Goal: Check status: Check status

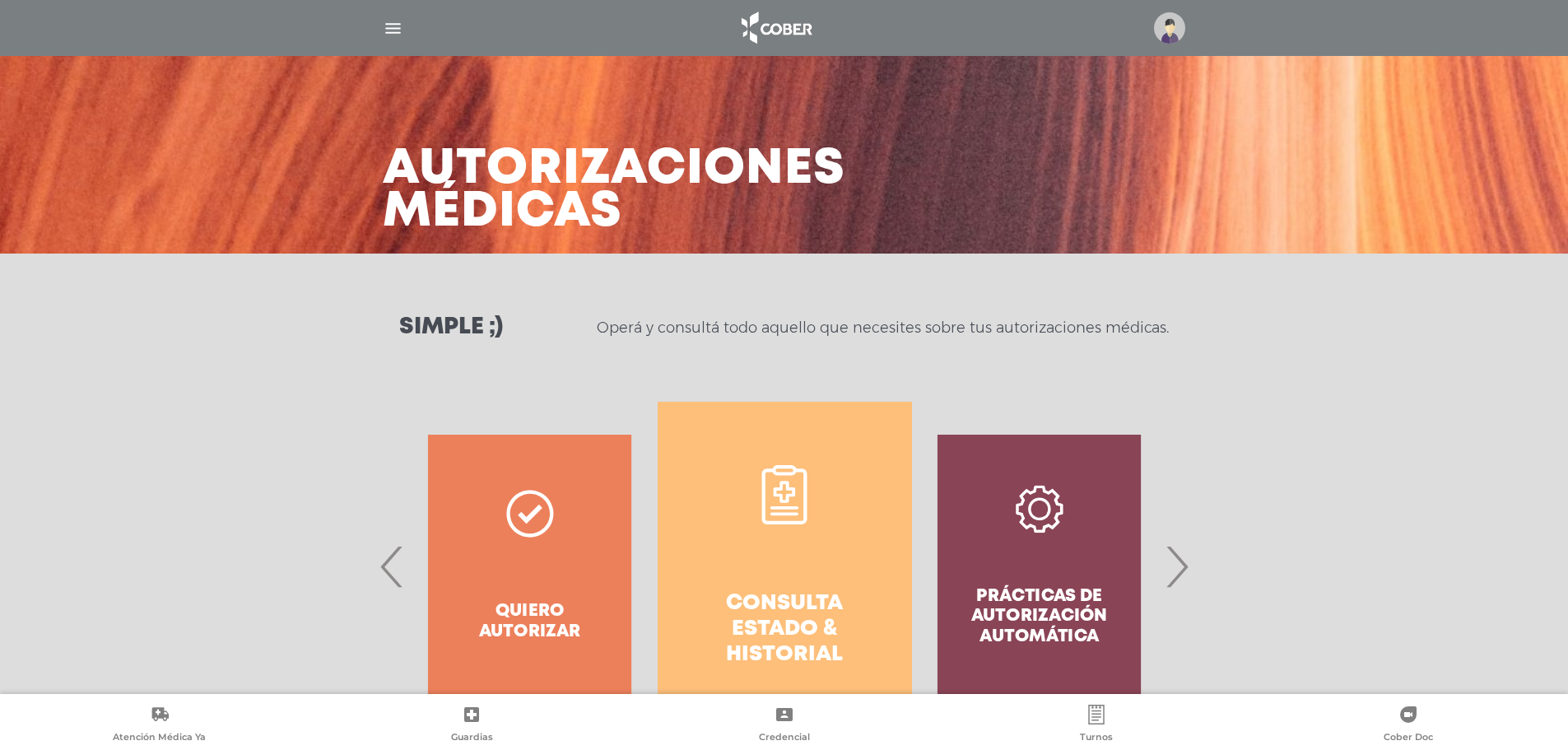
scroll to position [813, 0]
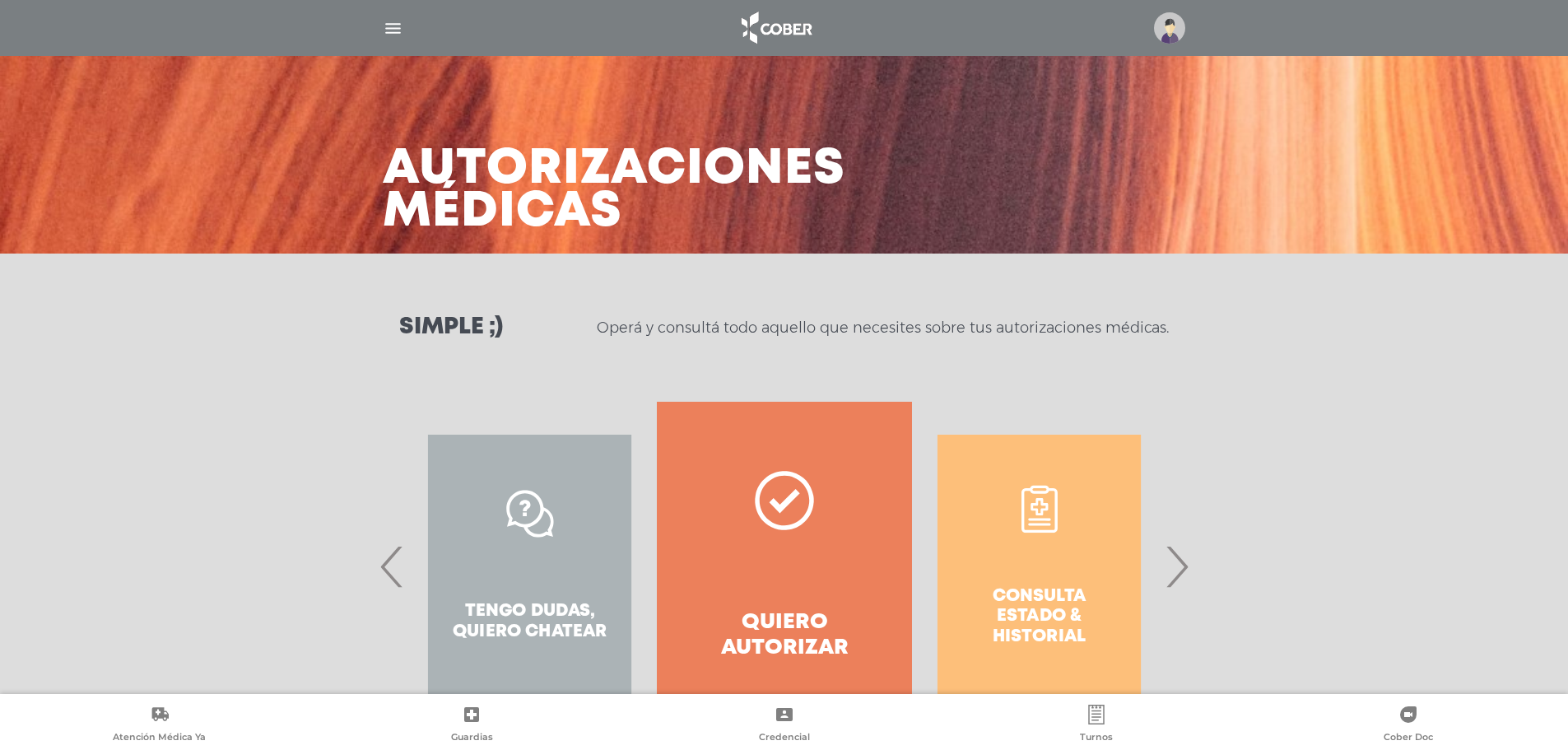
click at [1188, 561] on span "›" at bounding box center [1177, 566] width 32 height 89
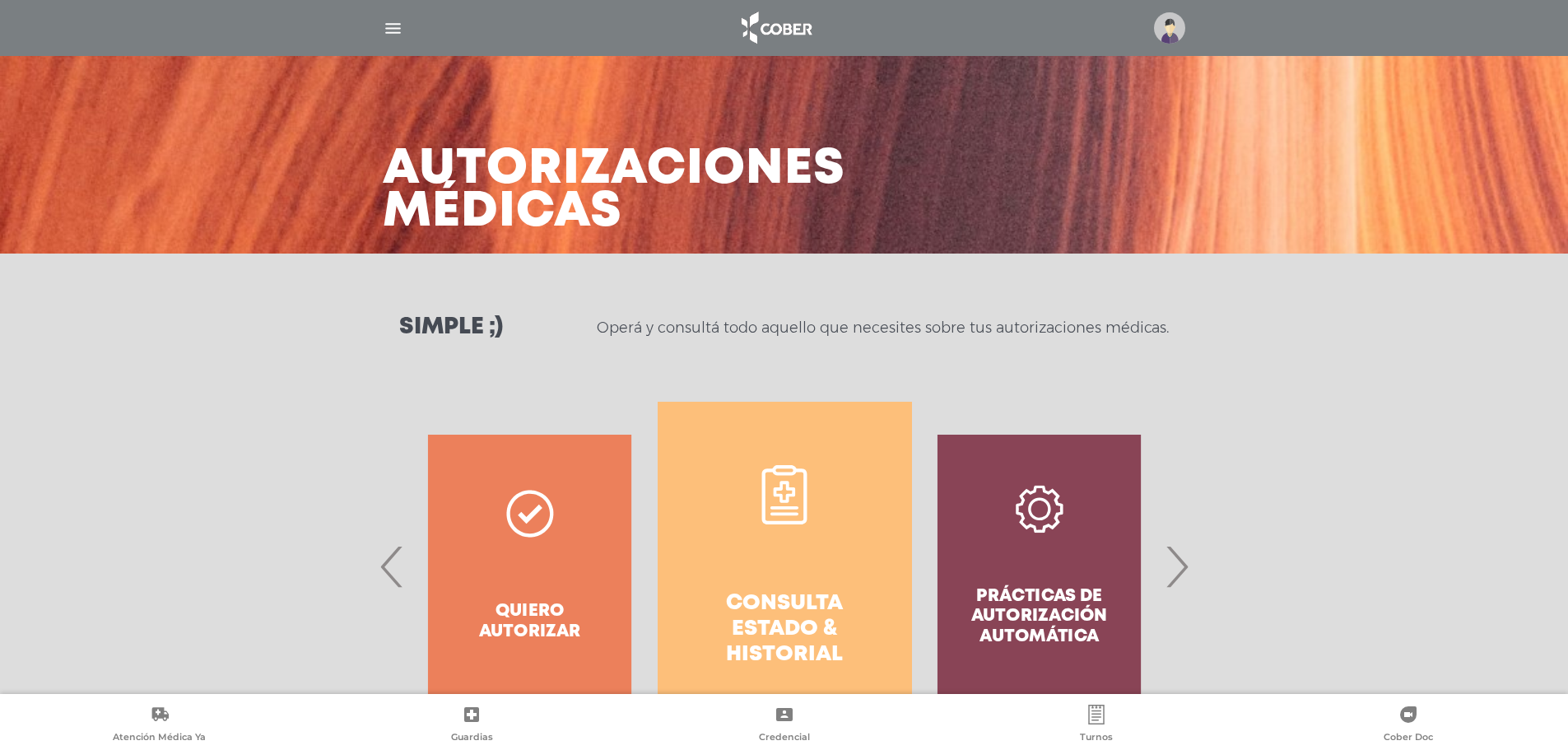
click at [867, 521] on link "Consulta estado & historial" at bounding box center [784, 567] width 255 height 330
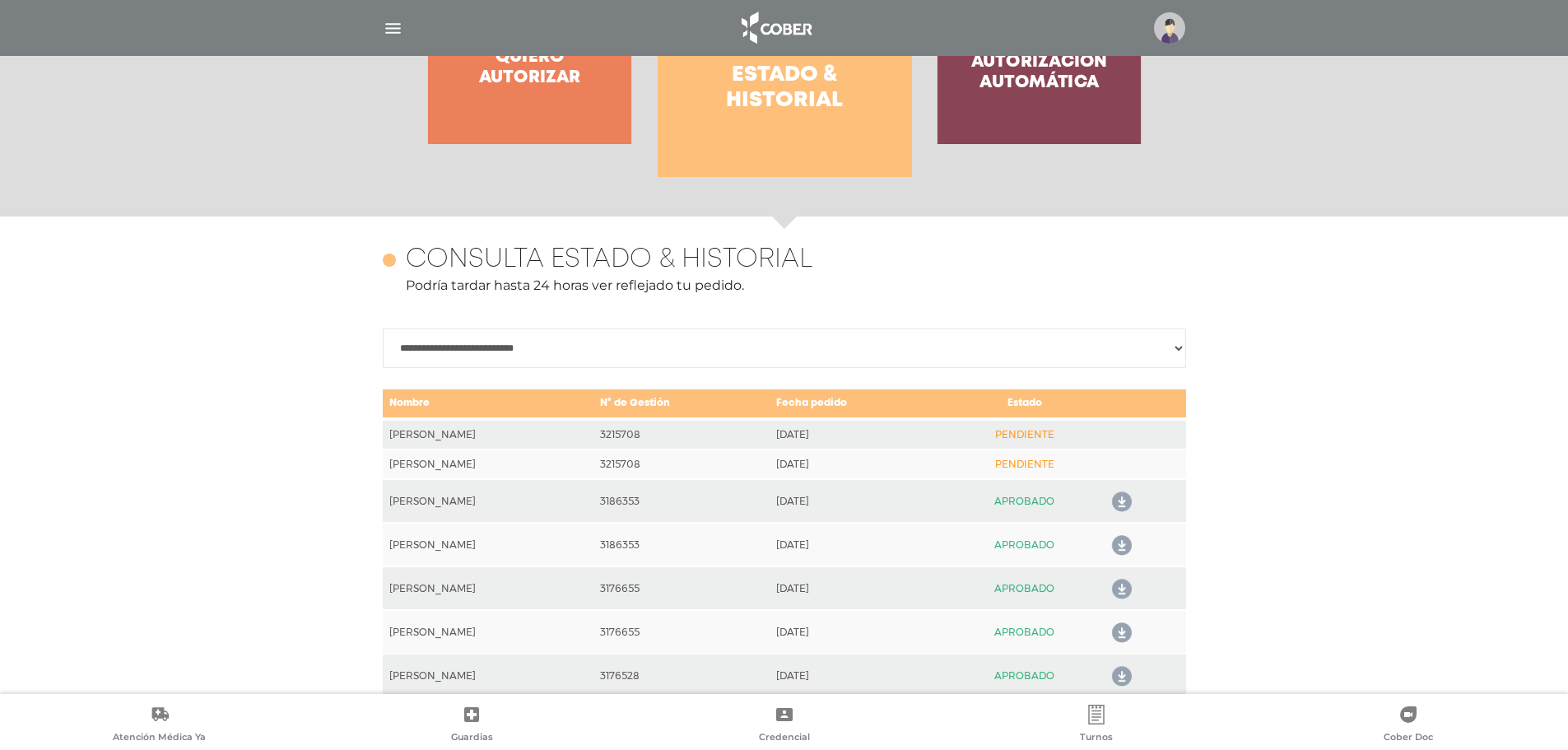
scroll to position [731, 0]
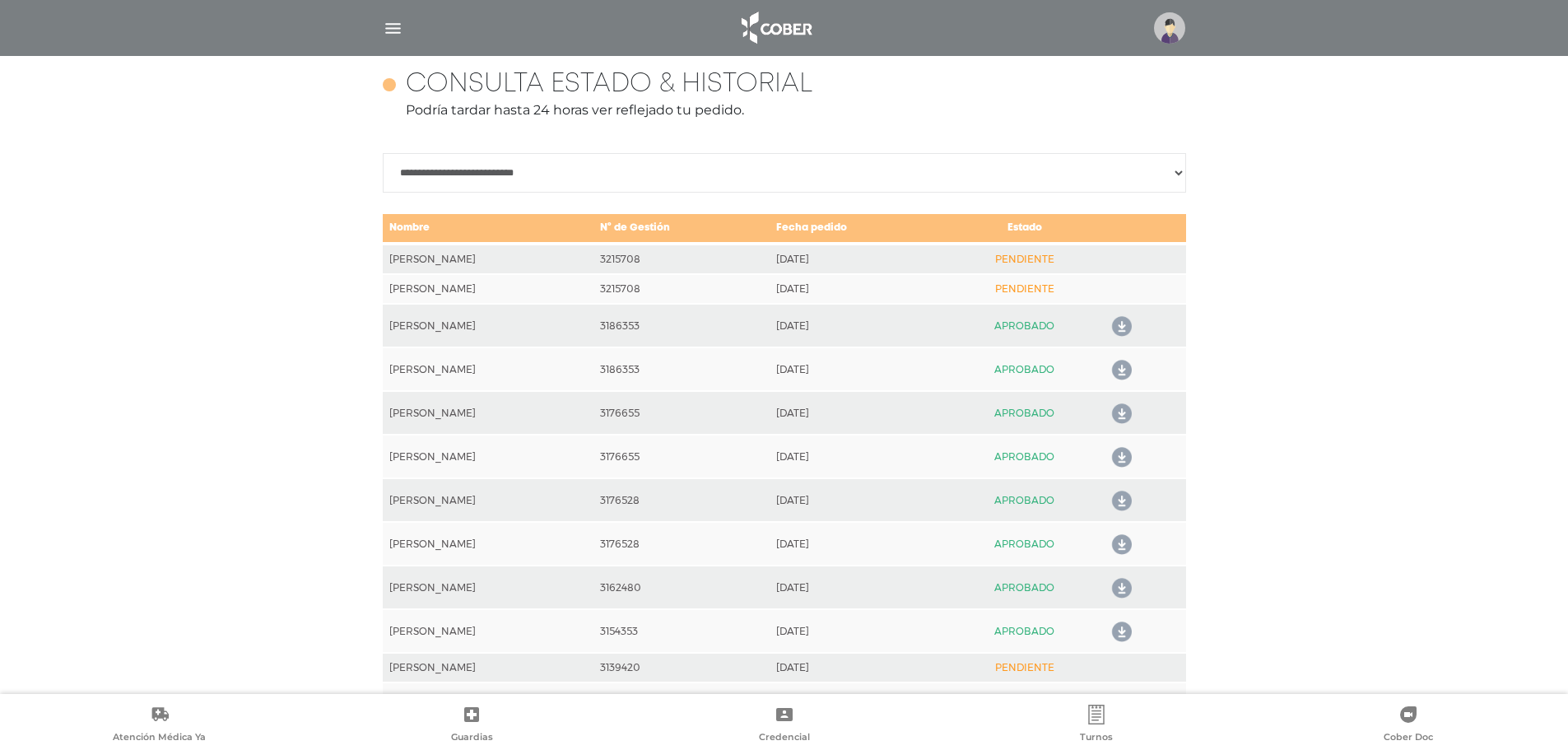
drag, startPoint x: 889, startPoint y: 287, endPoint x: 372, endPoint y: 248, distance: 518.5
click at [1176, 172] on select "**********" at bounding box center [784, 173] width 803 height 40
select select "**********"
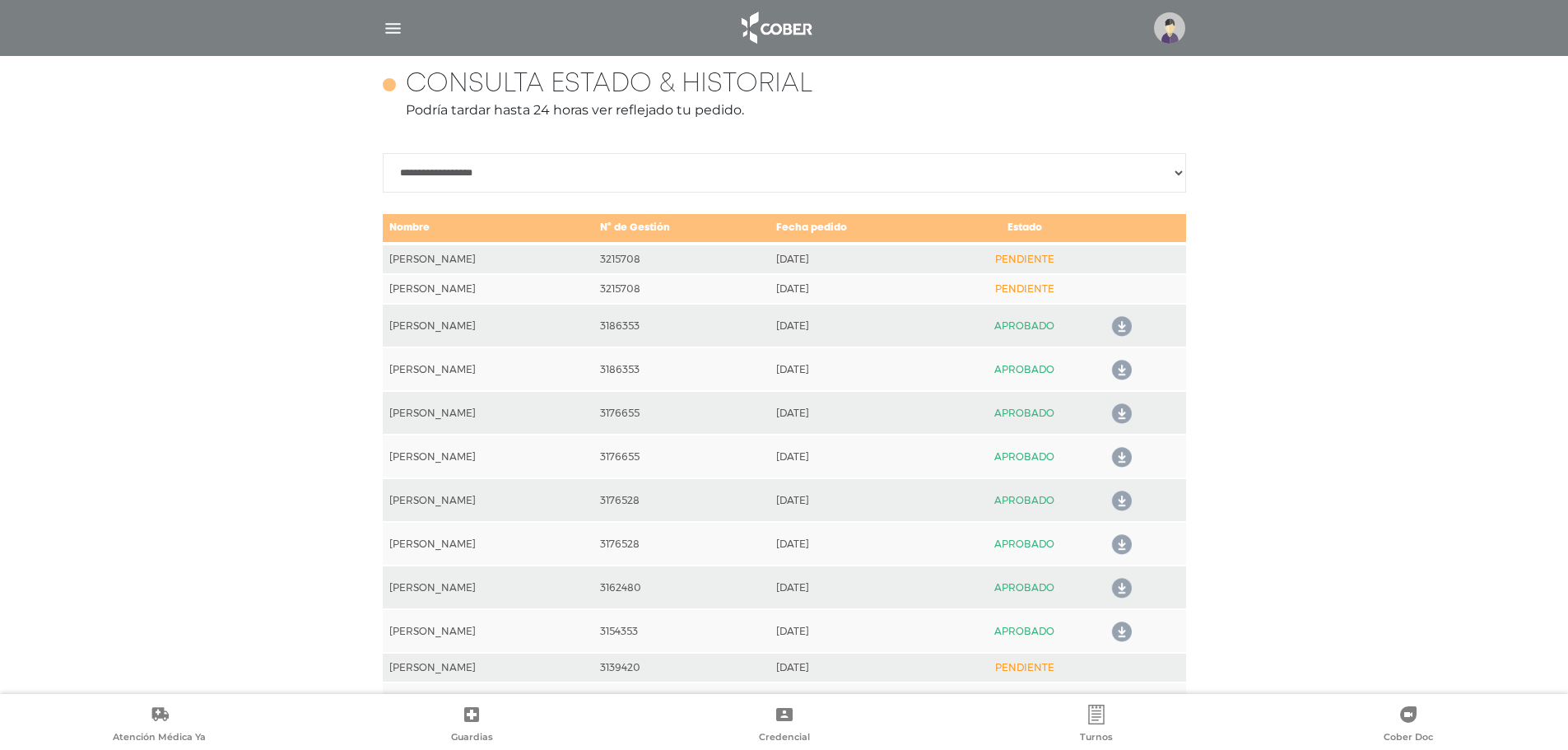
click at [383, 153] on select "**********" at bounding box center [784, 173] width 803 height 40
drag, startPoint x: 847, startPoint y: 285, endPoint x: 331, endPoint y: 246, distance: 517.5
click at [1109, 280] on td at bounding box center [1143, 289] width 84 height 30
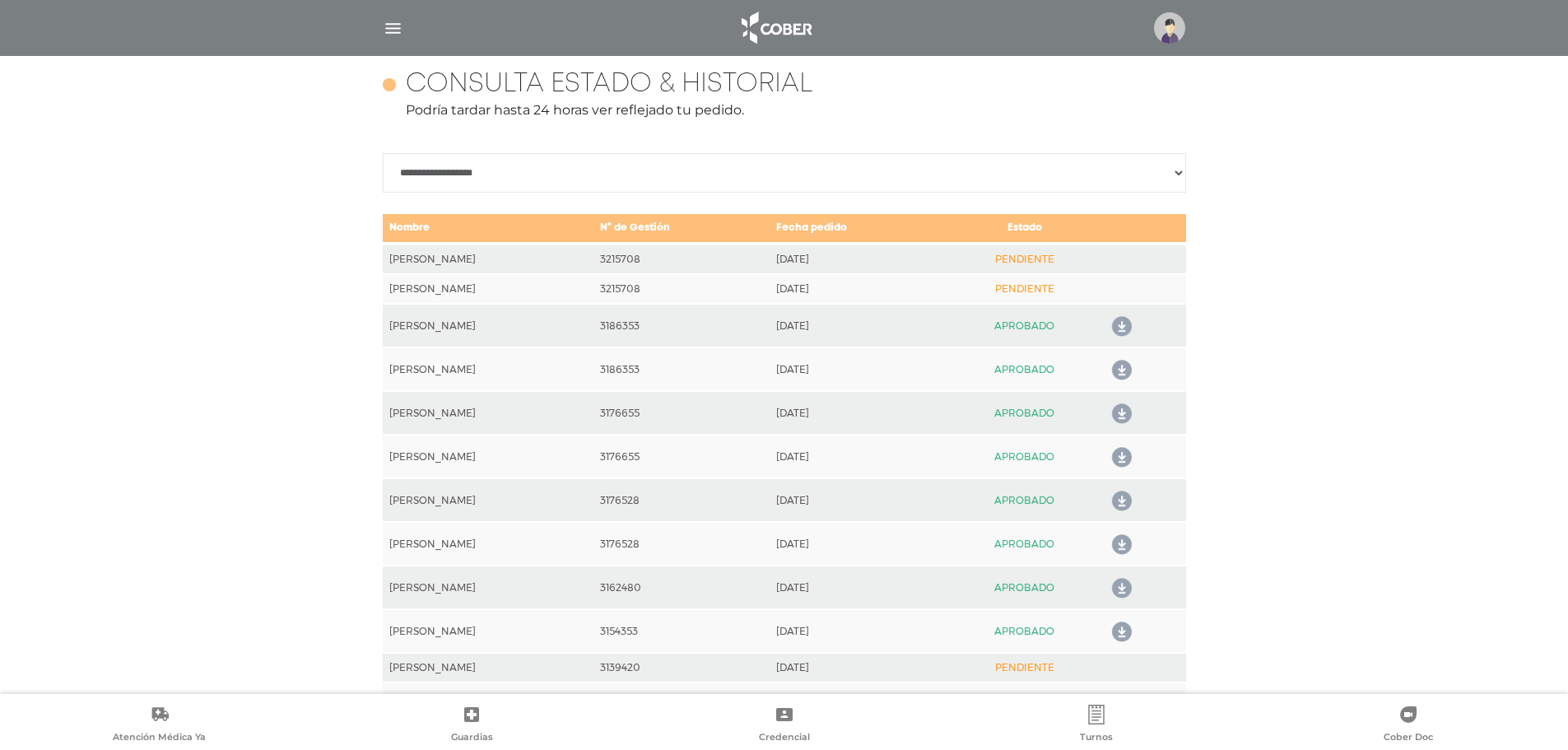
drag, startPoint x: 1060, startPoint y: 293, endPoint x: 398, endPoint y: 275, distance: 662.2
click at [398, 274] on td "[PERSON_NAME]" at bounding box center [487, 289] width 211 height 30
click at [846, 220] on td "Fecha pedido" at bounding box center [858, 228] width 178 height 31
drag, startPoint x: 841, startPoint y: 283, endPoint x: 789, endPoint y: 258, distance: 57.7
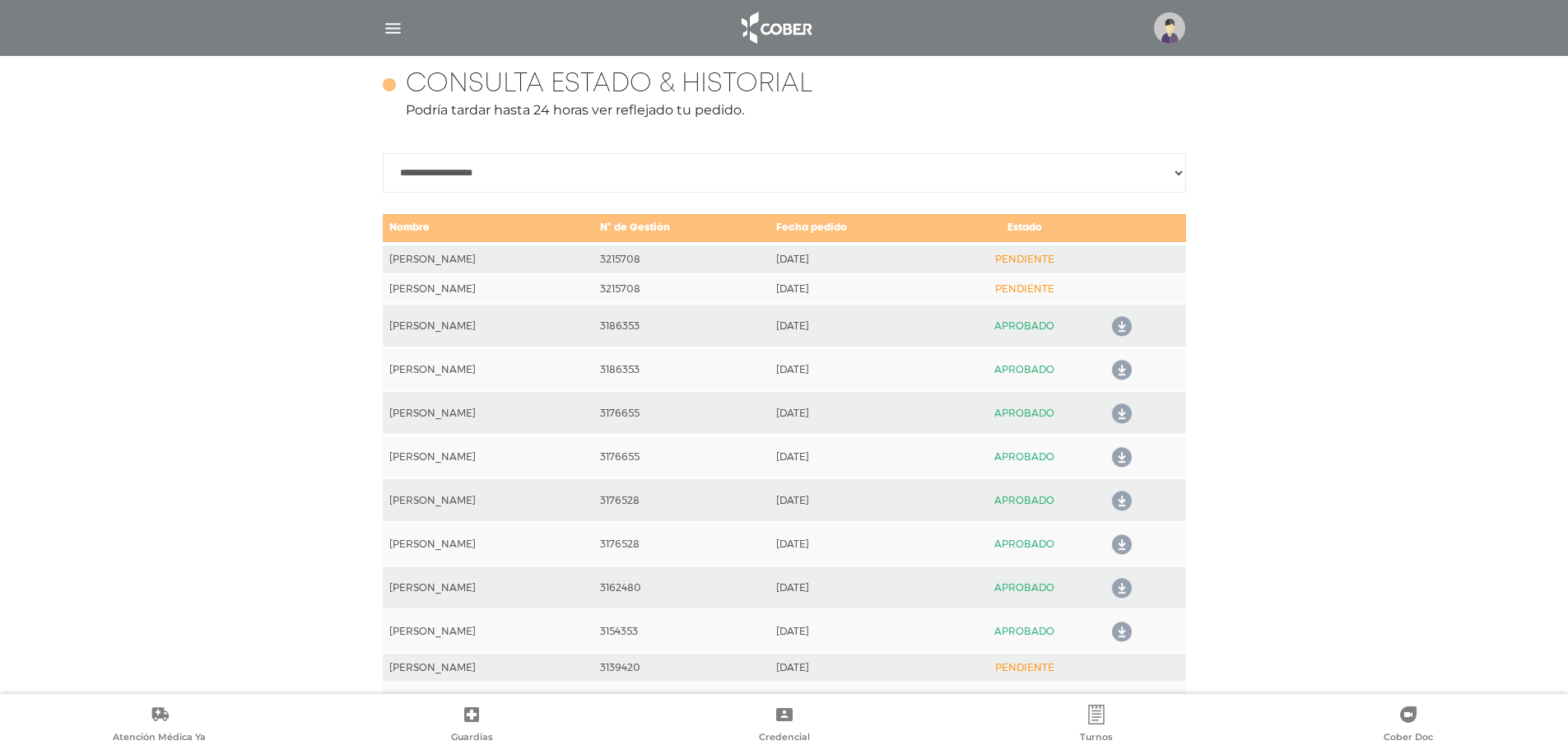
click at [799, 308] on td "[DATE]" at bounding box center [858, 325] width 178 height 43
drag, startPoint x: 848, startPoint y: 287, endPoint x: 380, endPoint y: 295, distance: 468.1
drag, startPoint x: 380, startPoint y: 295, endPoint x: 454, endPoint y: 323, distance: 79.1
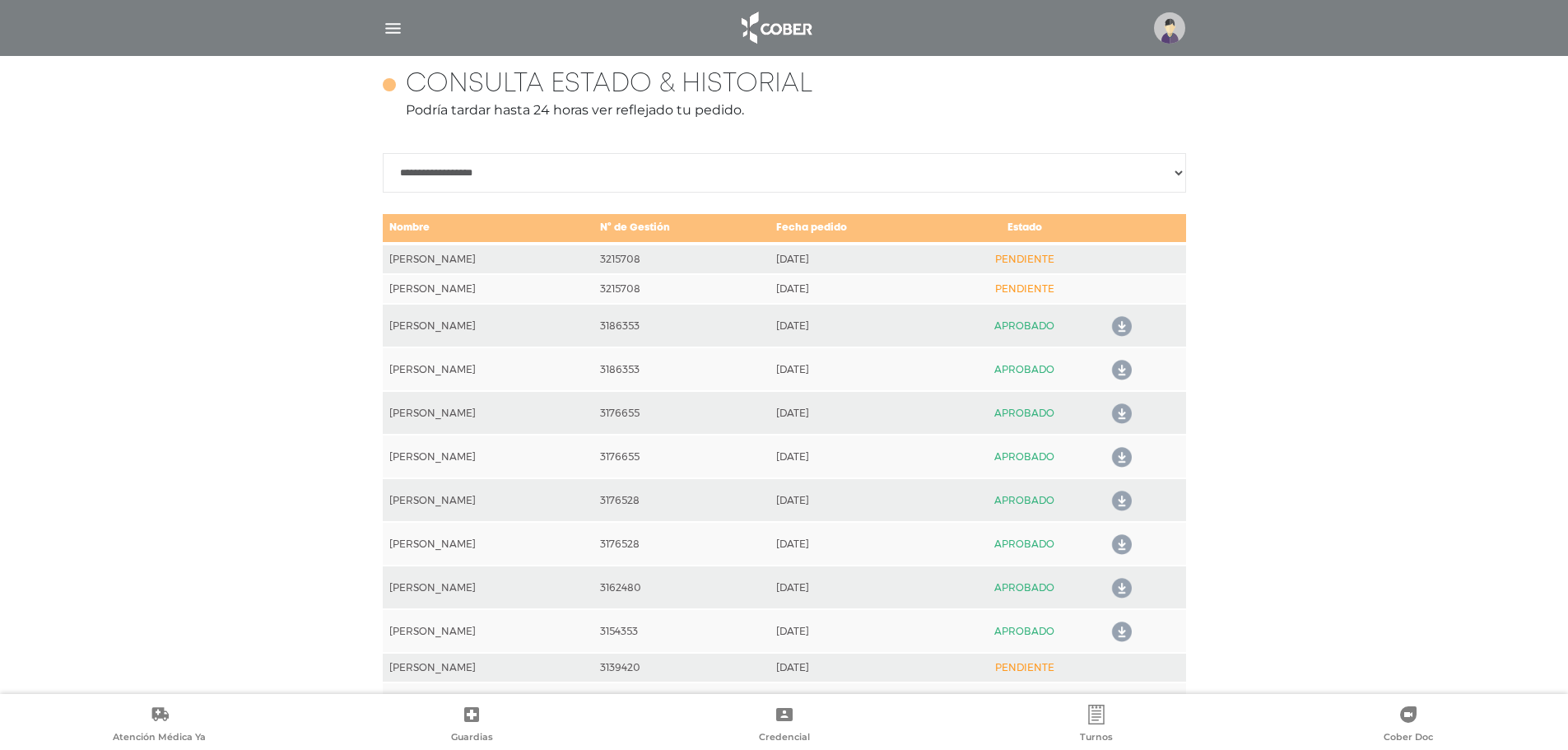
click at [1183, 168] on select "**********" at bounding box center [784, 173] width 803 height 40
click at [383, 153] on select "**********" at bounding box center [784, 173] width 803 height 40
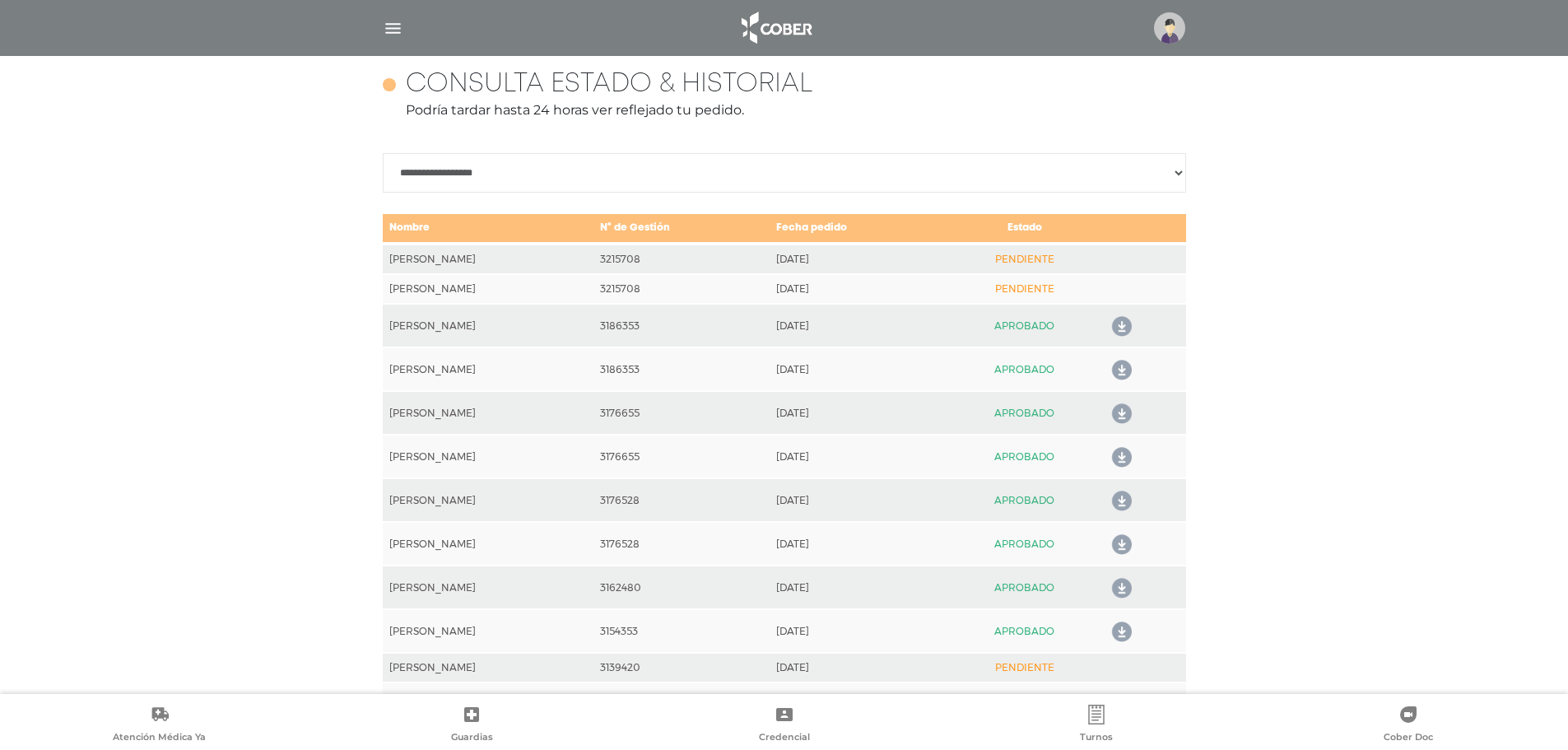
click at [1050, 291] on td "PENDIENTE" at bounding box center [1024, 289] width 155 height 30
drag, startPoint x: 389, startPoint y: 261, endPoint x: 1303, endPoint y: 255, distance: 914.0
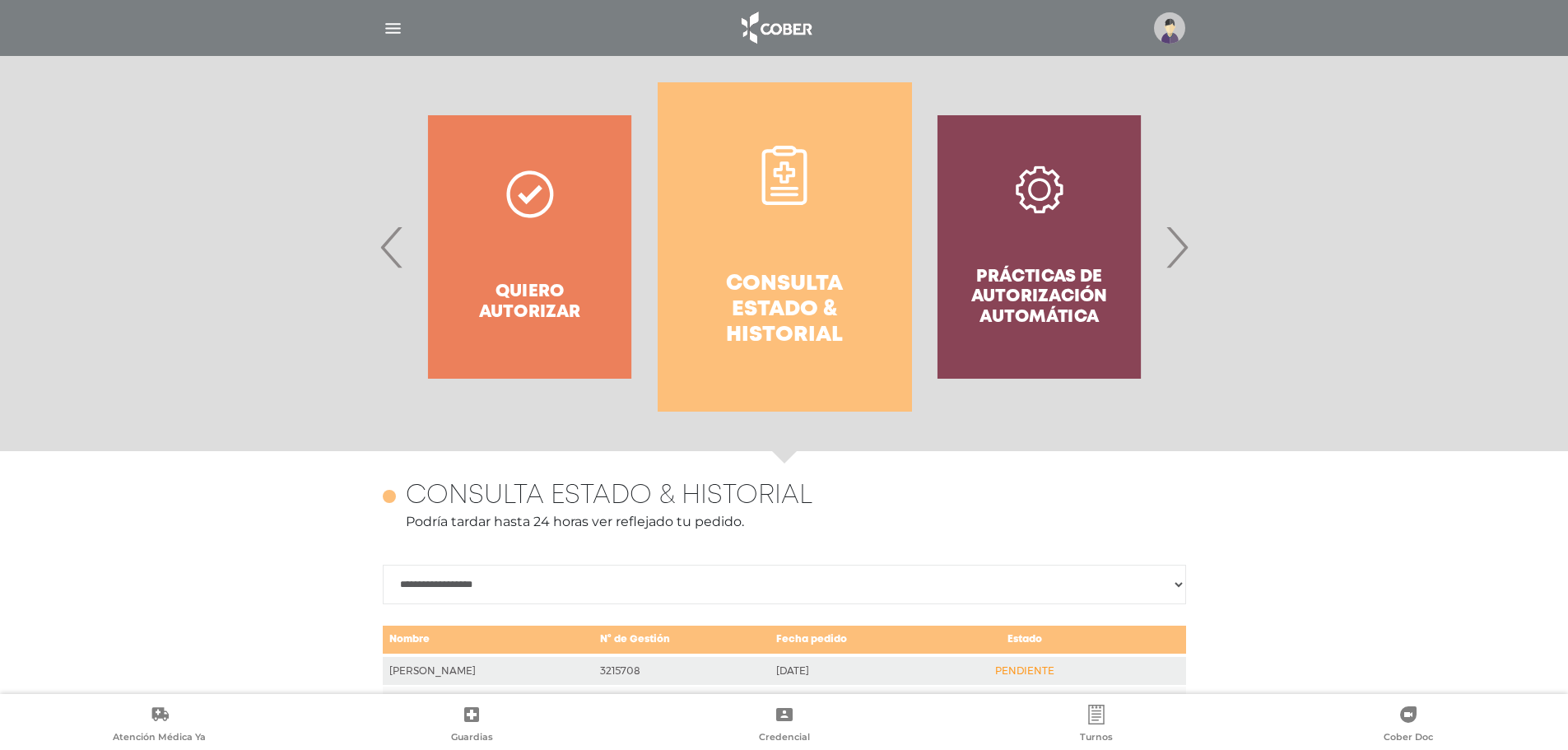
scroll to position [402, 0]
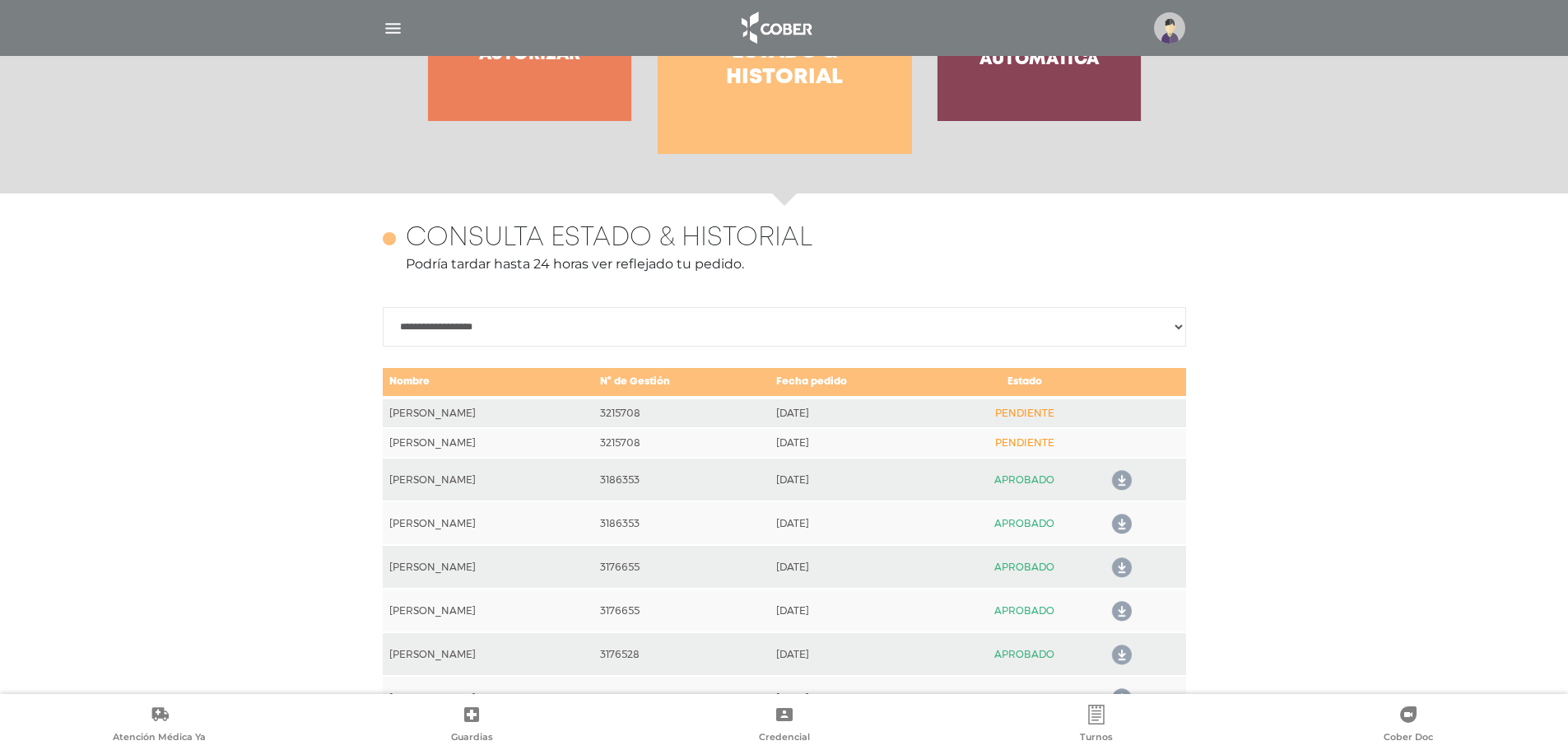
scroll to position [649, 0]
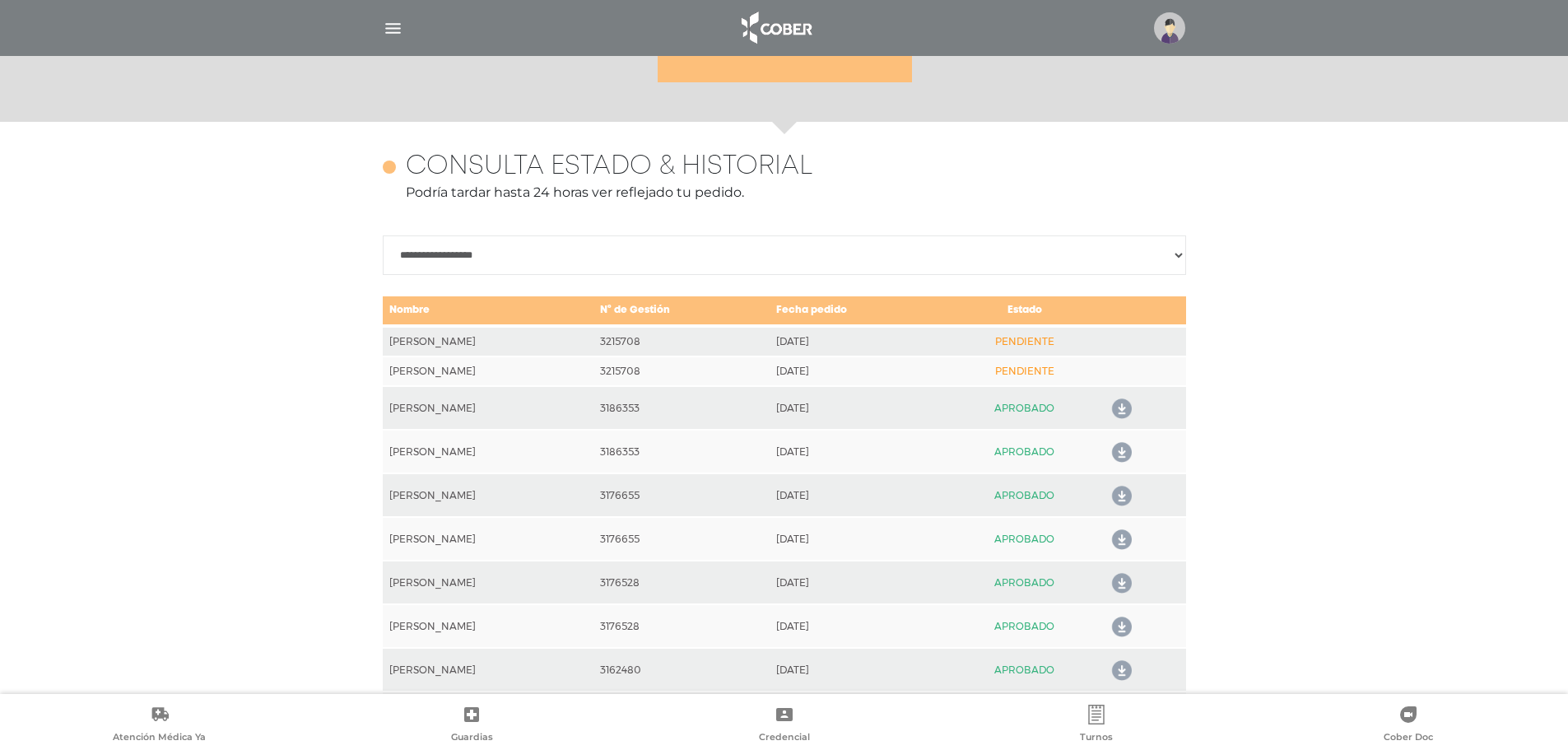
drag, startPoint x: 633, startPoint y: 337, endPoint x: 651, endPoint y: 369, distance: 36.7
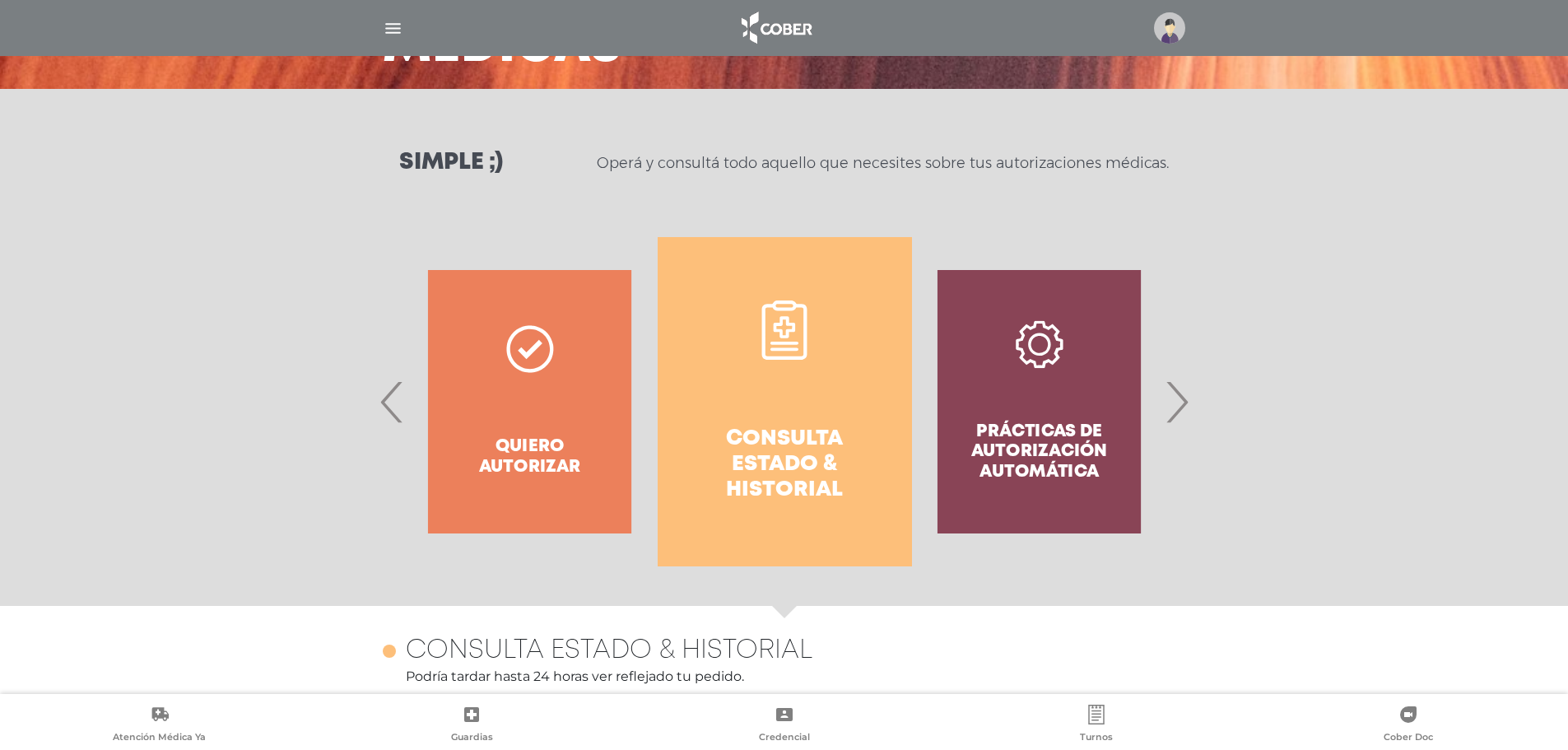
scroll to position [155, 0]
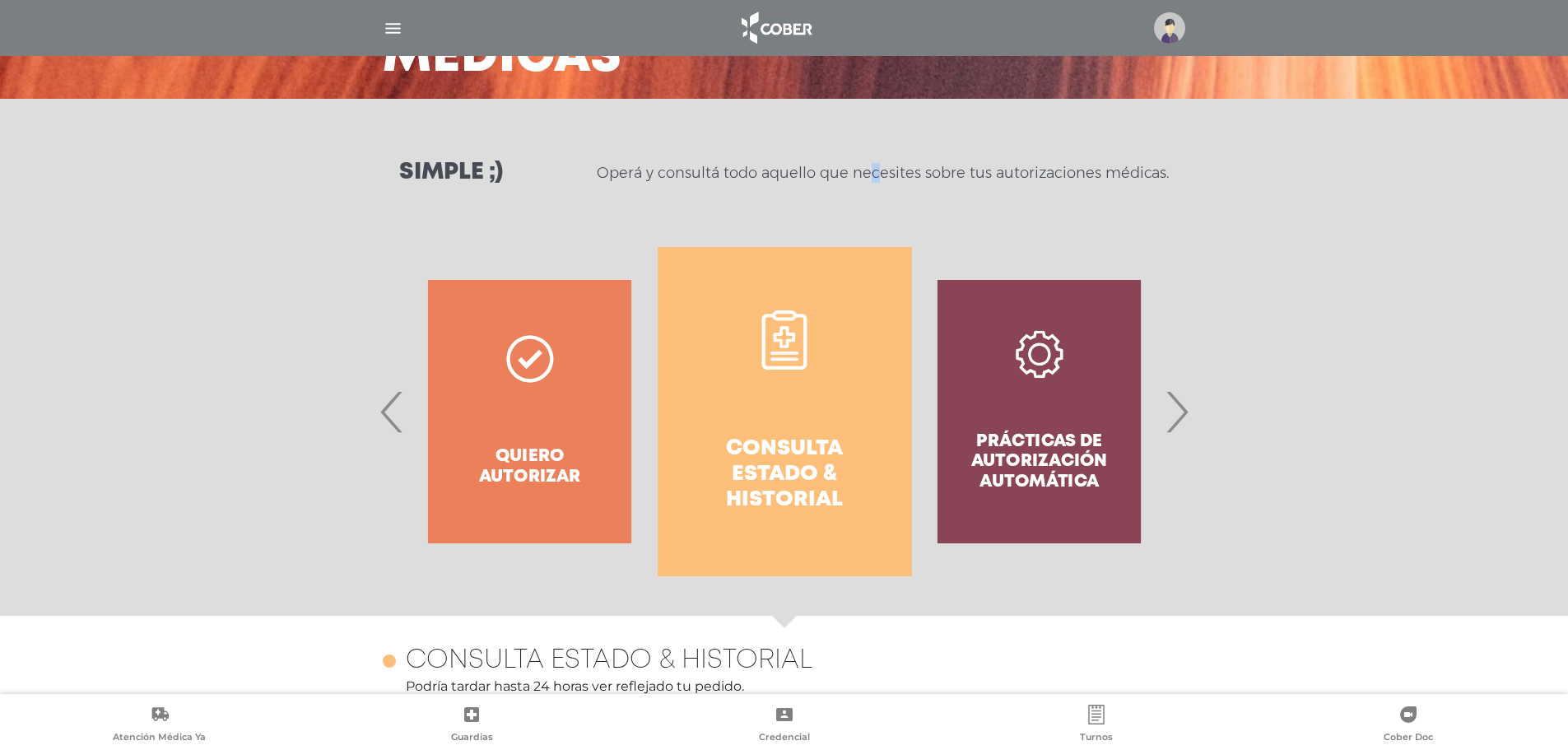
drag, startPoint x: 738, startPoint y: 174, endPoint x: 753, endPoint y: 177, distance: 15.3
click at [753, 177] on p "Operá y consultá todo aquello que necesites sobre tus autorizaciones médicas." at bounding box center [882, 173] width 572 height 19
drag, startPoint x: 761, startPoint y: 177, endPoint x: 749, endPoint y: 171, distance: 13.4
click at [760, 177] on p "Operá y consultá todo aquello que necesites sobre tus autorizaciones médicas." at bounding box center [882, 173] width 572 height 19
drag, startPoint x: 723, startPoint y: 168, endPoint x: 764, endPoint y: 182, distance: 43.3
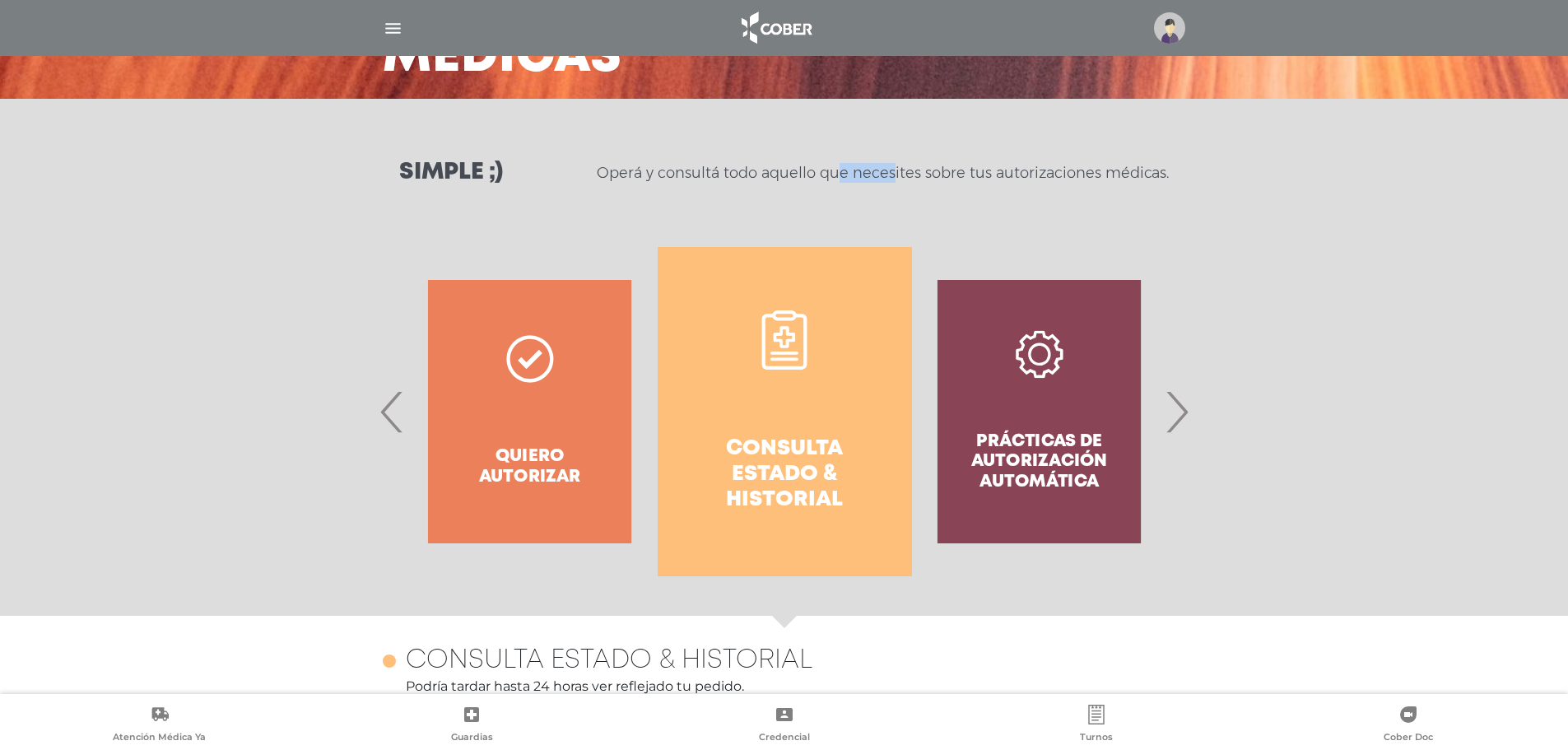
click at [764, 182] on p "Operá y consultá todo aquello que necesites sobre tus autorizaciones médicas." at bounding box center [882, 173] width 572 height 19
click at [763, 182] on div "Simple ;) Operá y consultá todo aquello que necesites sobre tus autorizaciones …" at bounding box center [784, 173] width 843 height 23
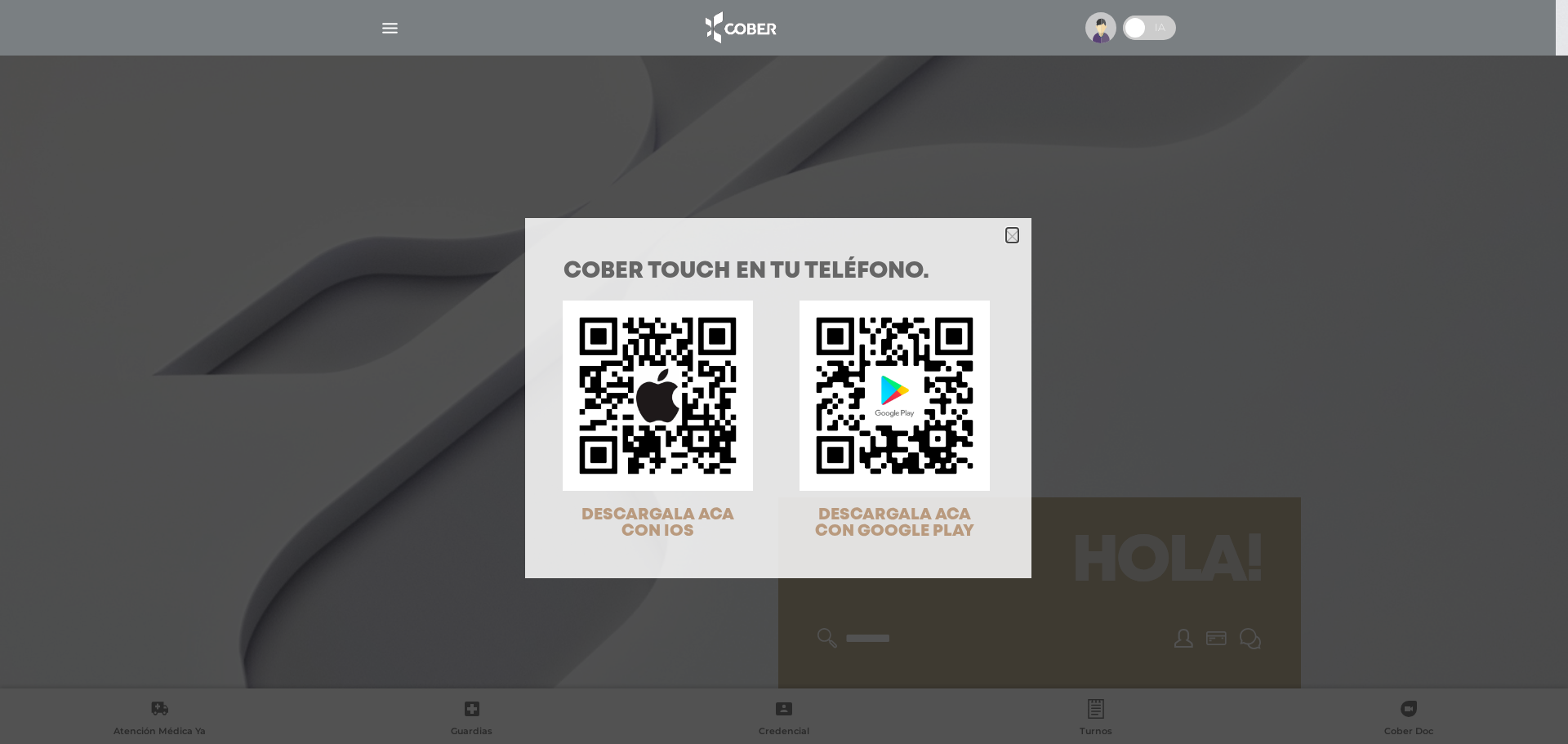
click at [1008, 239] on polygon "Close" at bounding box center [1013, 236] width 12 height 12
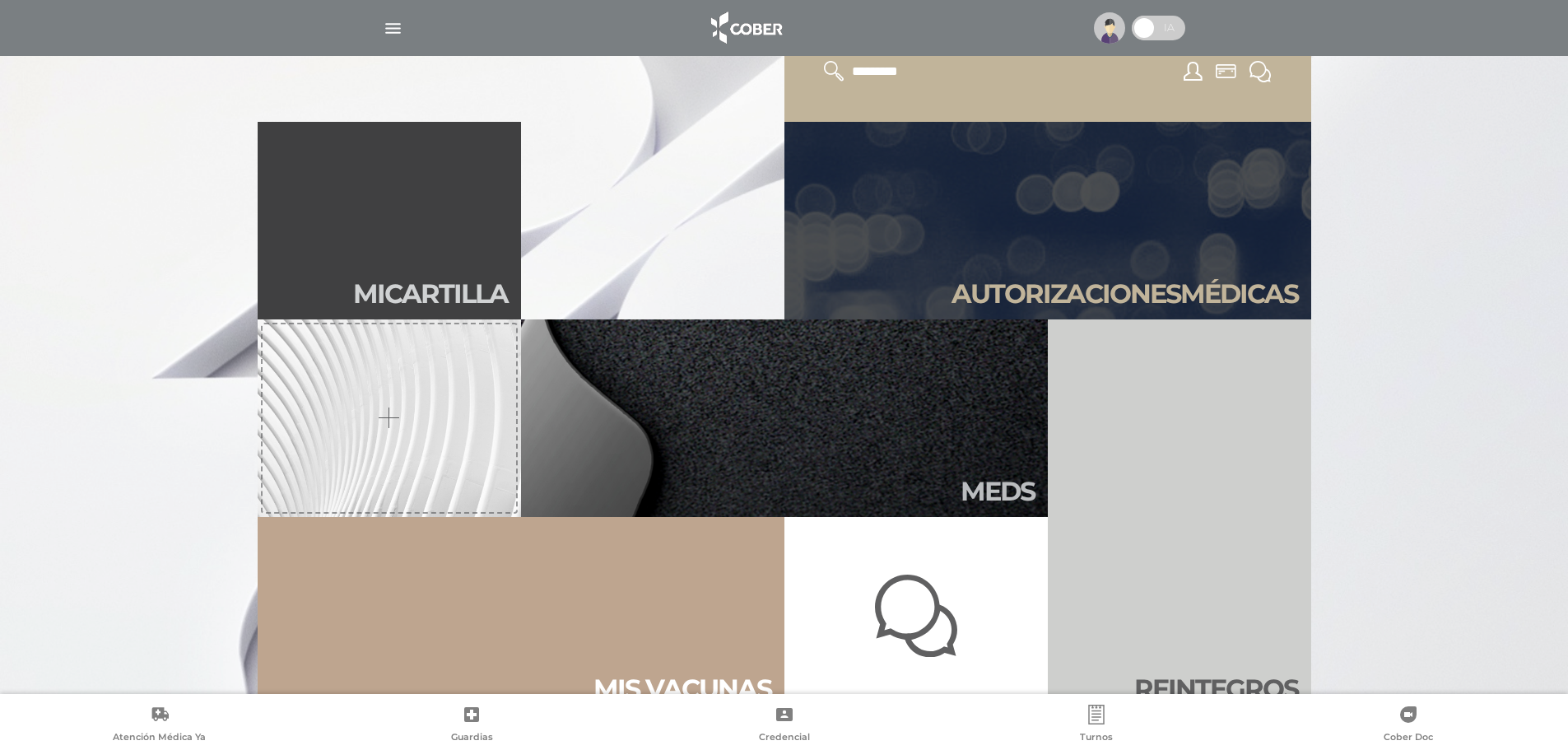
scroll to position [576, 0]
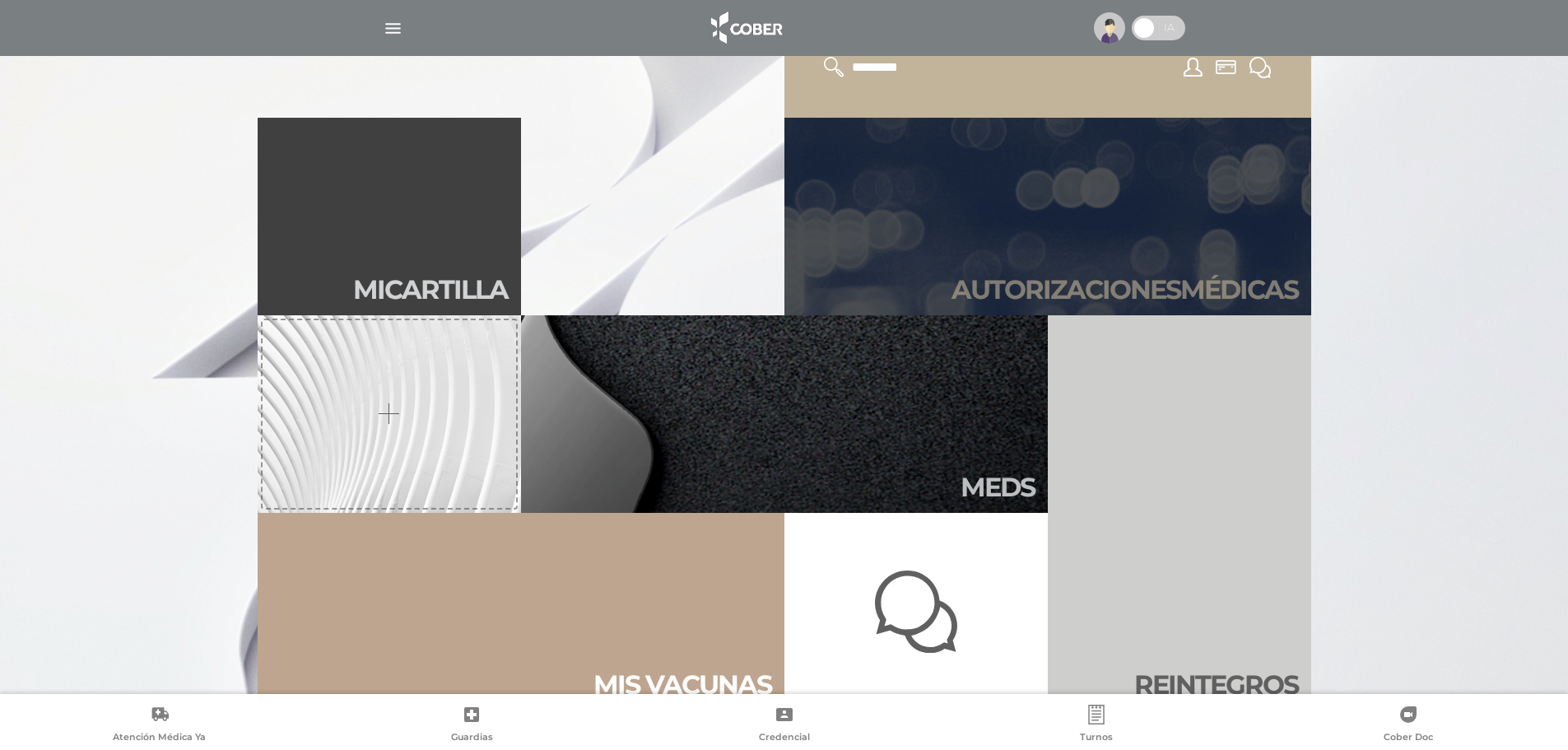
click at [1087, 236] on link "Autori zaciones médicas" at bounding box center [1048, 217] width 527 height 197
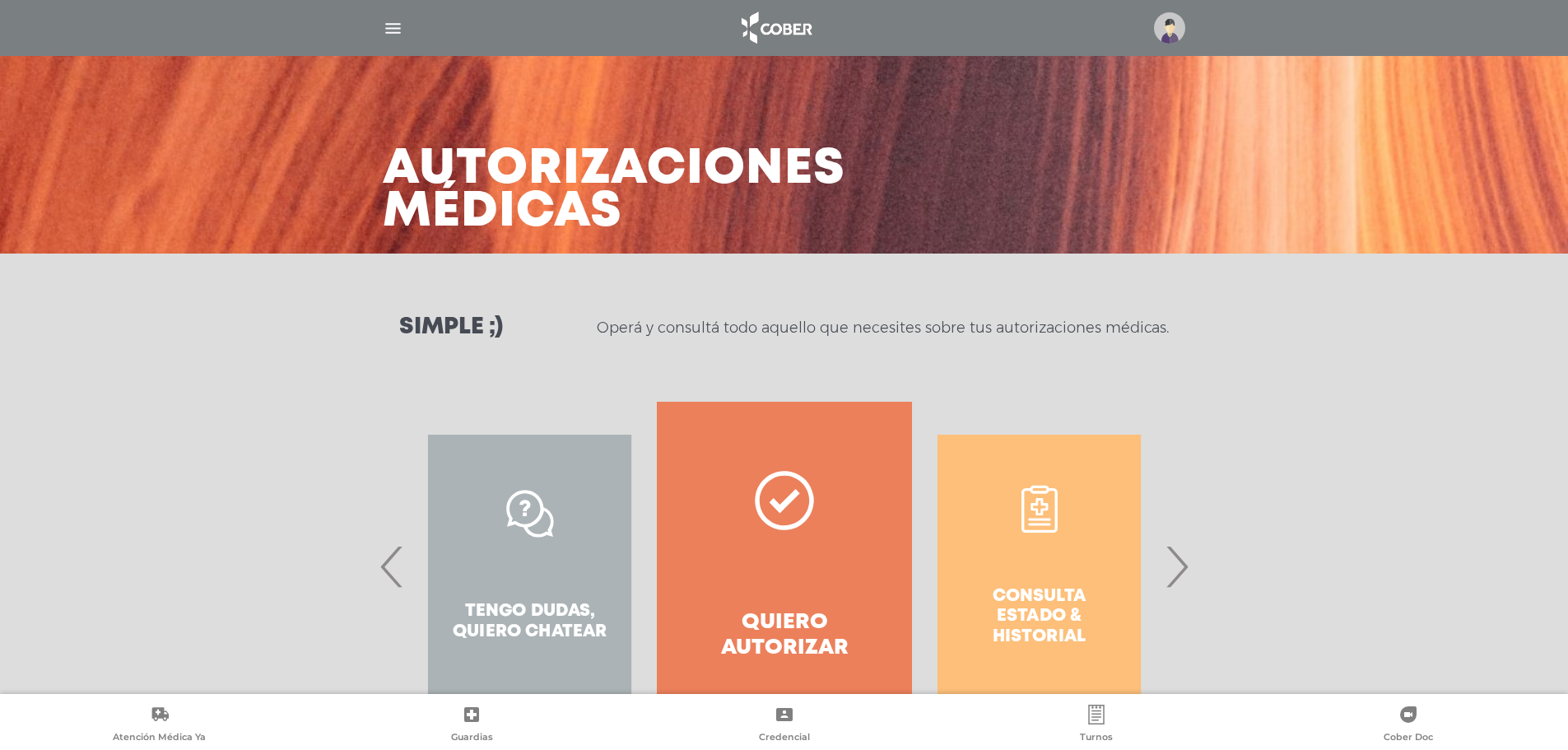
click at [1180, 566] on span "›" at bounding box center [1177, 566] width 32 height 89
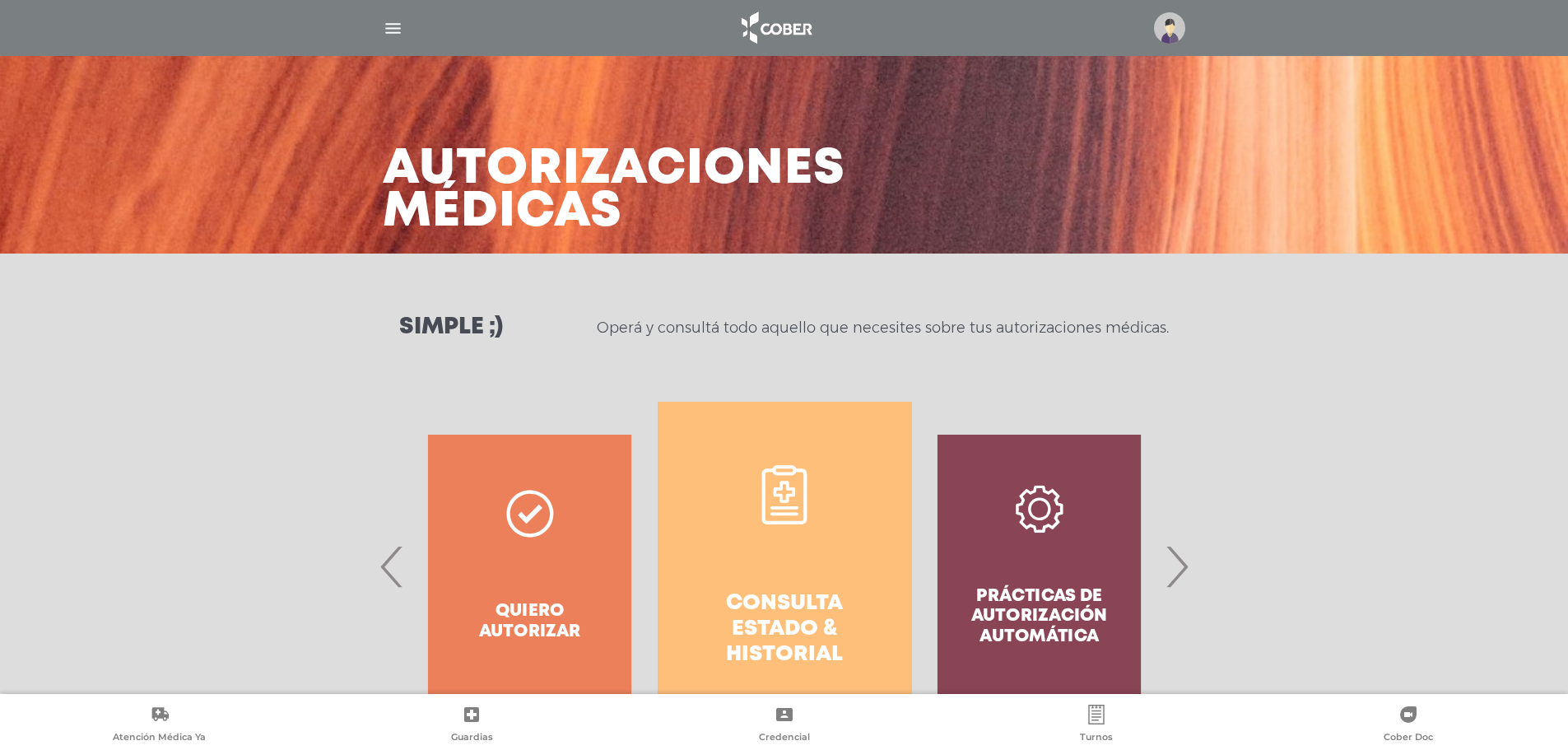
click at [891, 554] on link "Consulta estado & historial" at bounding box center [784, 567] width 255 height 330
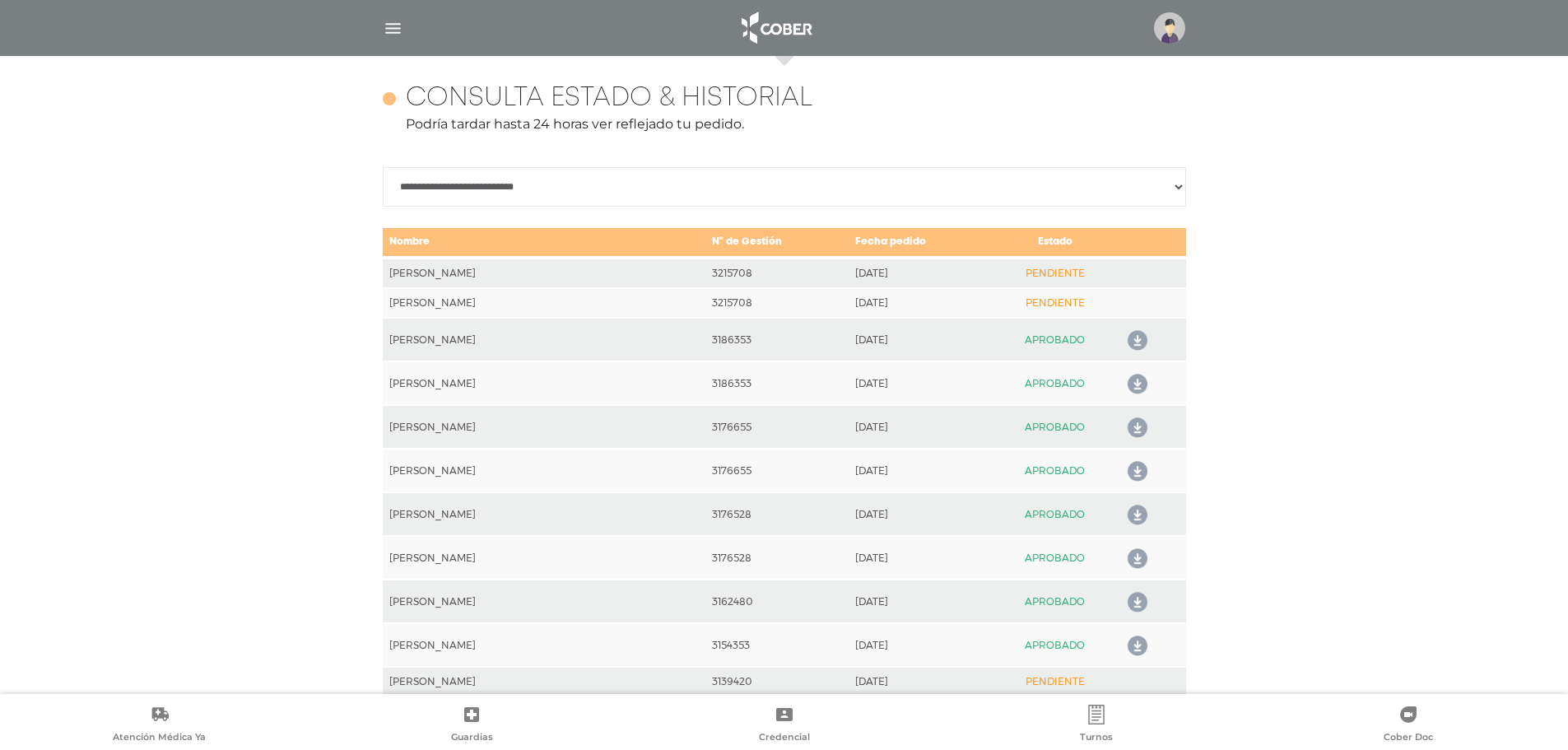
scroll to position [731, 0]
